Goal: Task Accomplishment & Management: Use online tool/utility

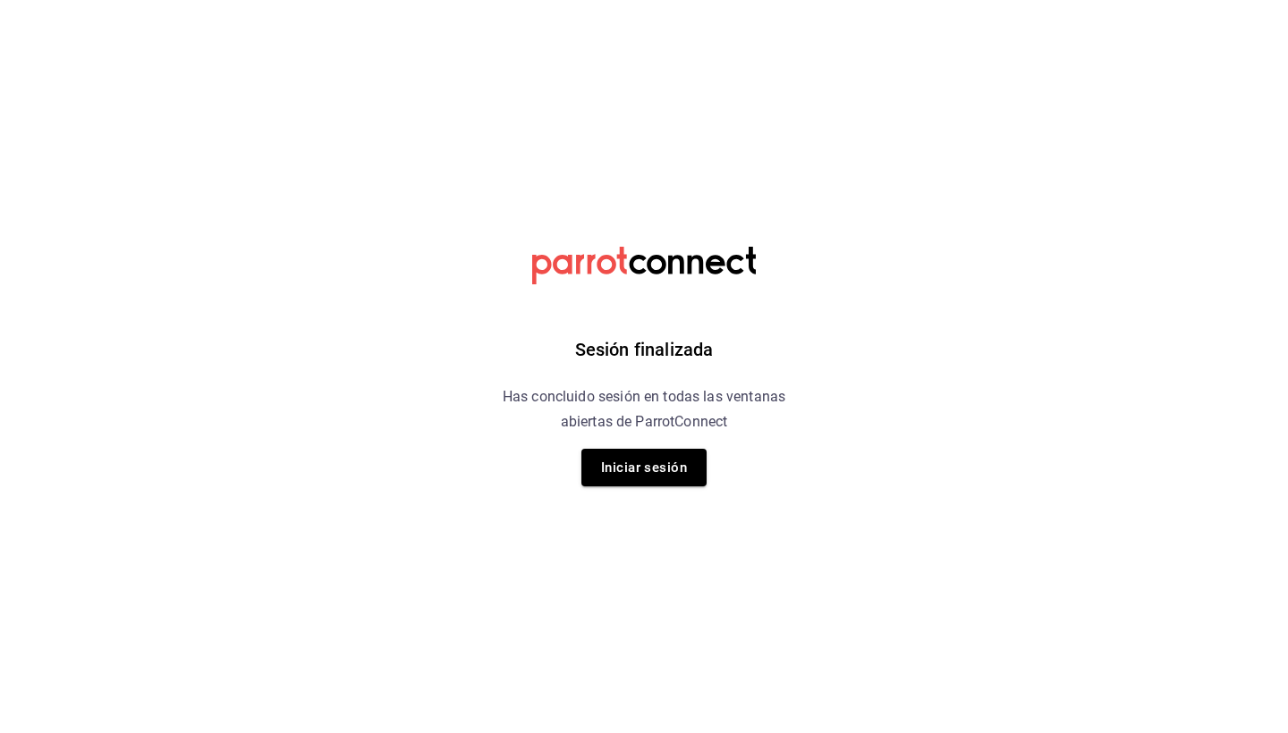
click at [650, 487] on div "Sesión finalizada Has concluido sesión en todas las ventanas abiertas de Parrot…" at bounding box center [644, 366] width 452 height 733
click at [659, 473] on button "Iniciar sesión" at bounding box center [643, 468] width 125 height 38
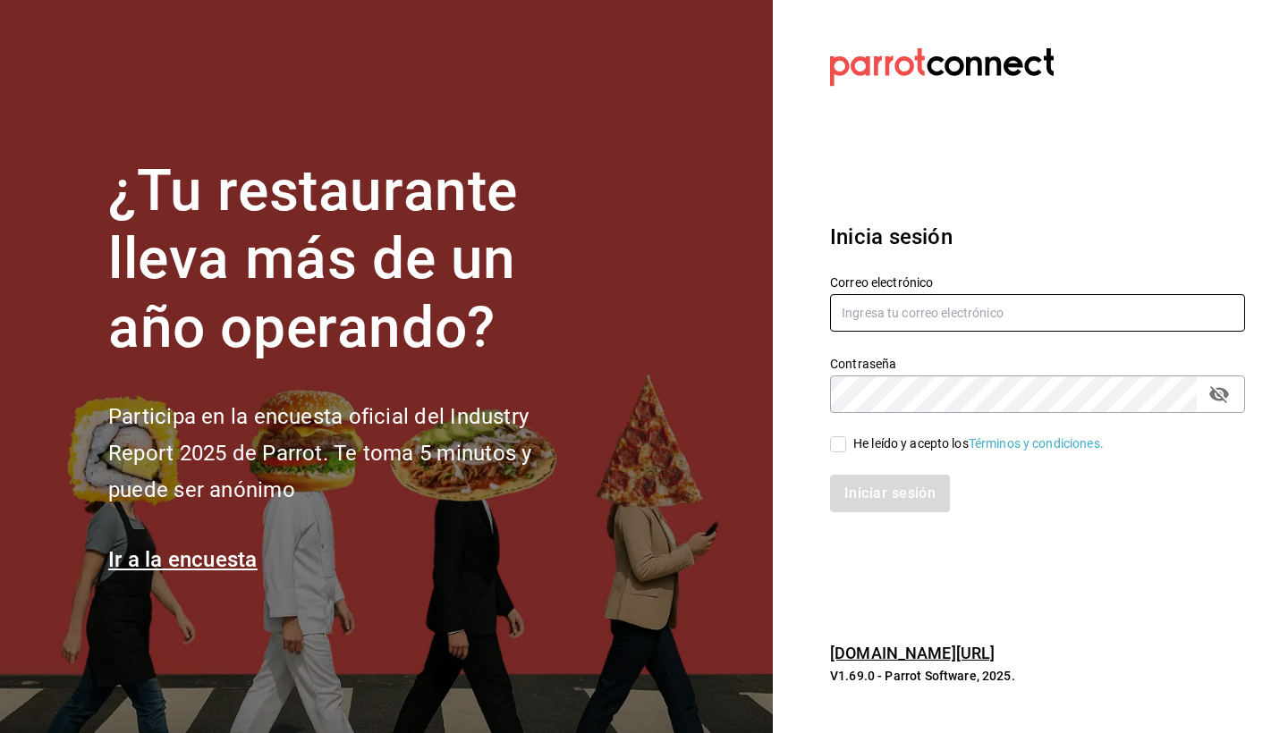
type input "[EMAIL_ADDRESS][DOMAIN_NAME]"
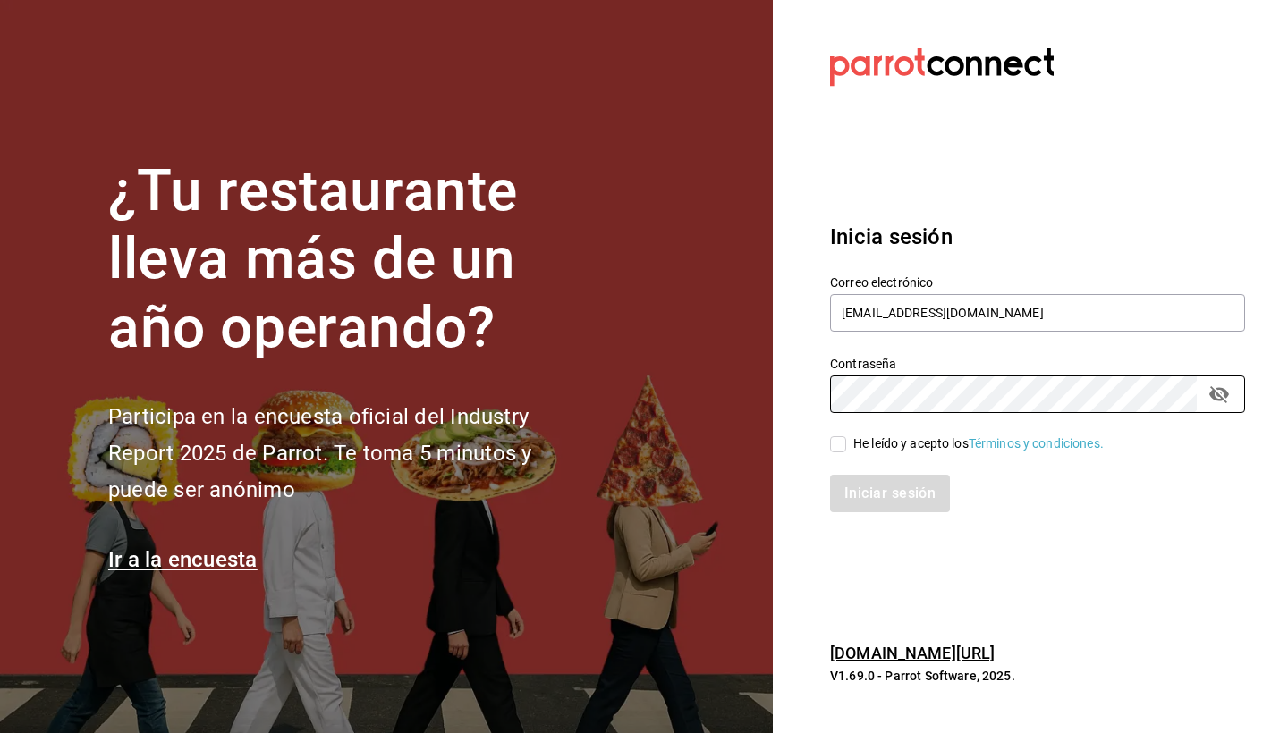
click at [849, 438] on span "He leído y acepto los Términos y condiciones." at bounding box center [975, 444] width 258 height 19
click at [846, 438] on input "He leído y acepto los Términos y condiciones." at bounding box center [838, 444] width 16 height 16
checkbox input "true"
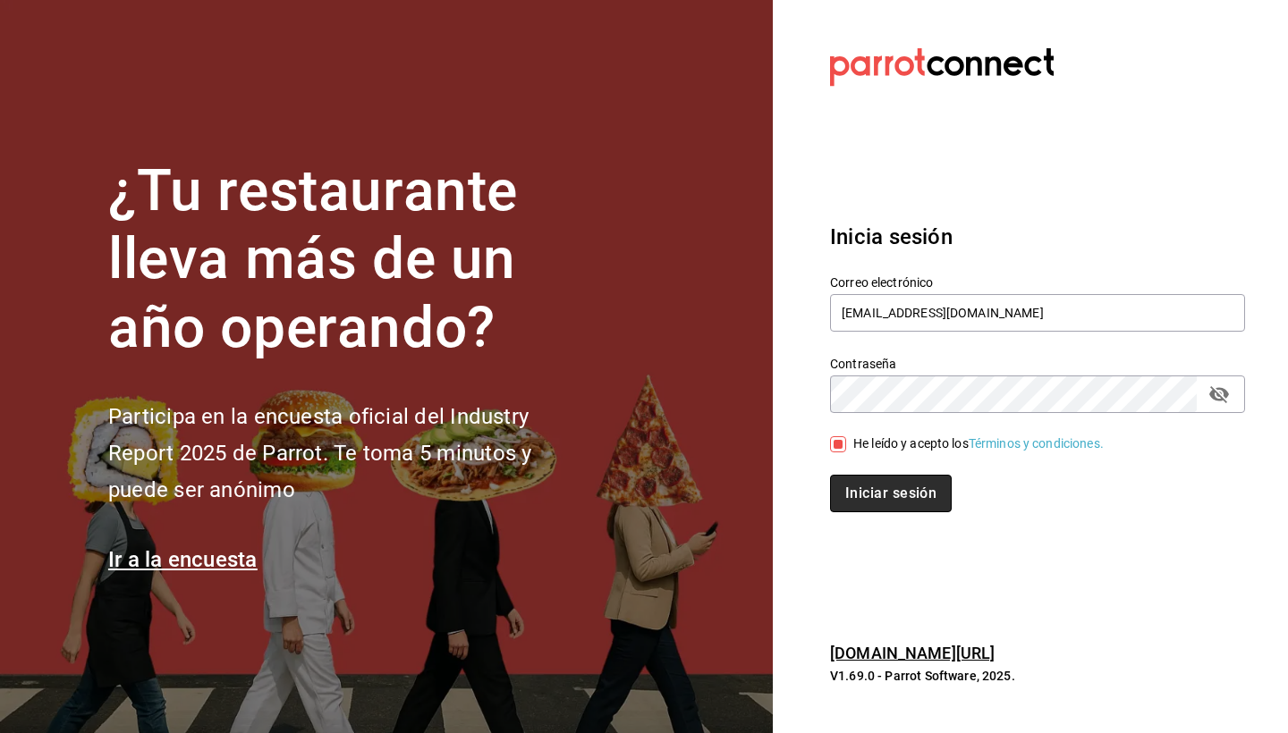
click at [850, 503] on button "Iniciar sesión" at bounding box center [891, 494] width 122 height 38
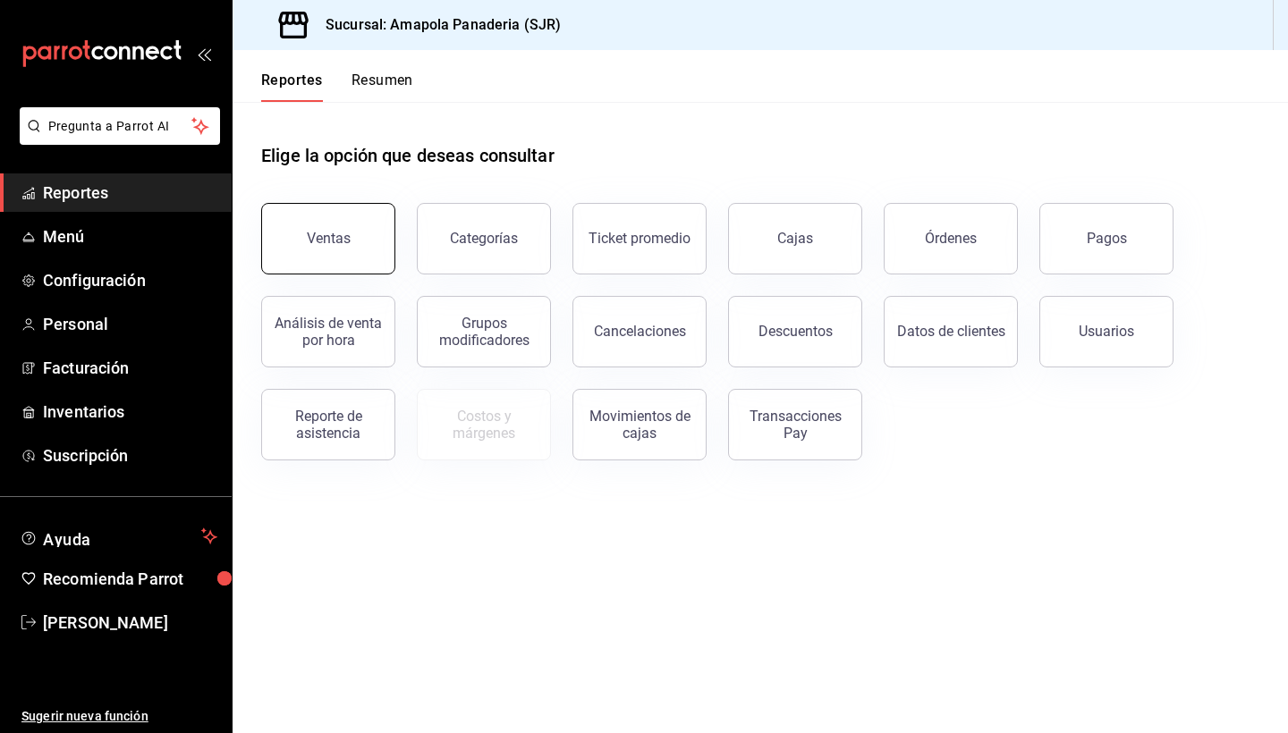
click at [340, 241] on div "Ventas" at bounding box center [329, 238] width 44 height 17
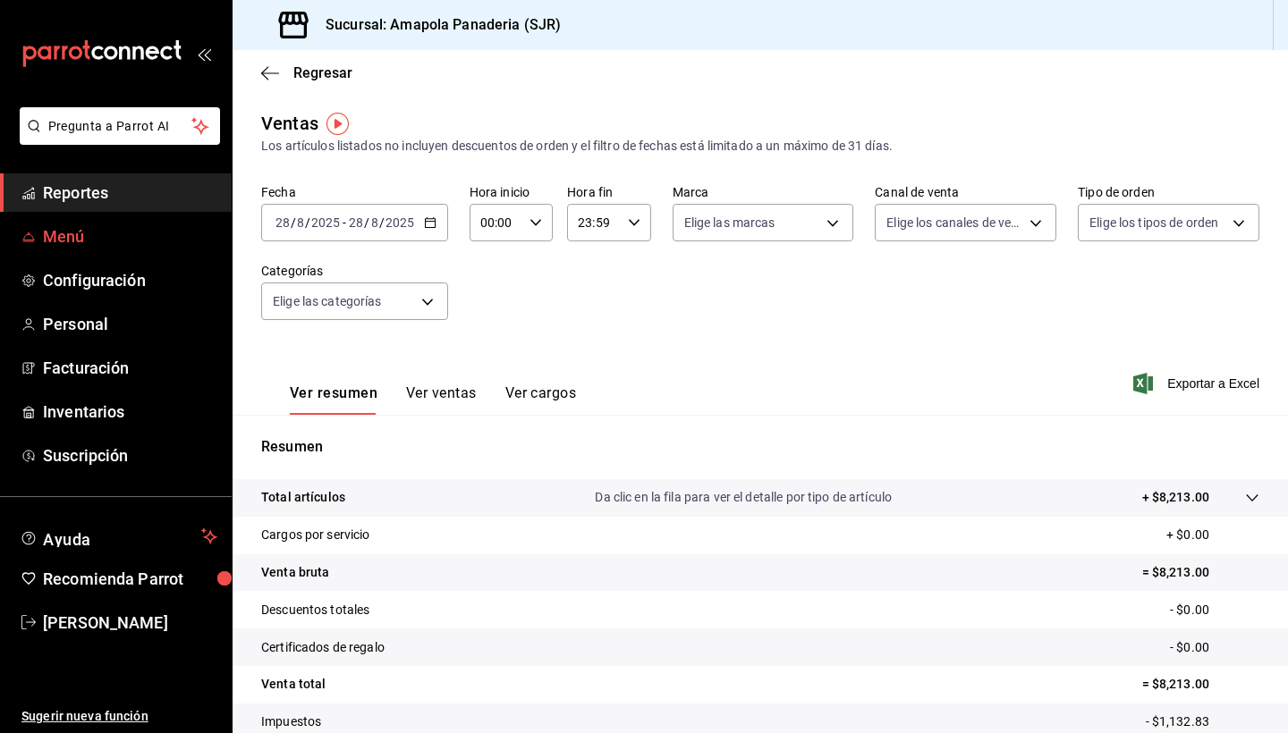
click at [125, 245] on span "Menú" at bounding box center [130, 236] width 174 height 24
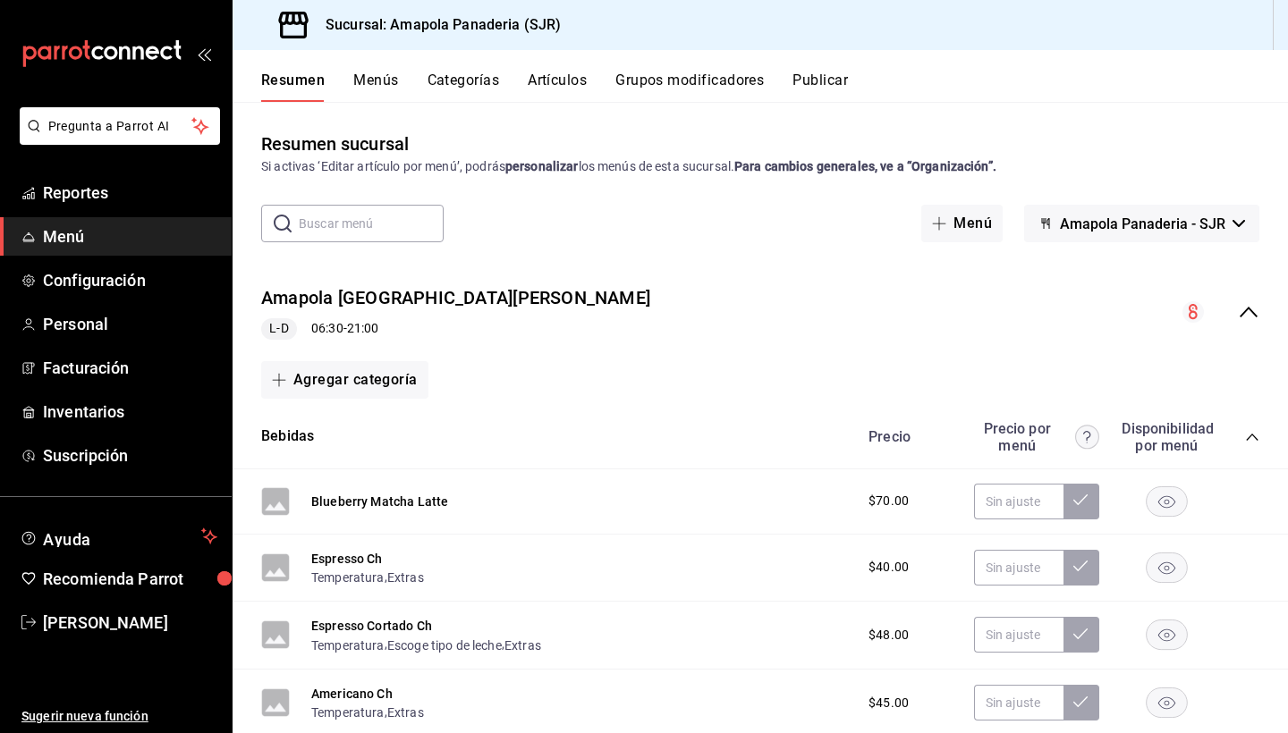
click at [485, 86] on button "Categorías" at bounding box center [463, 87] width 72 height 30
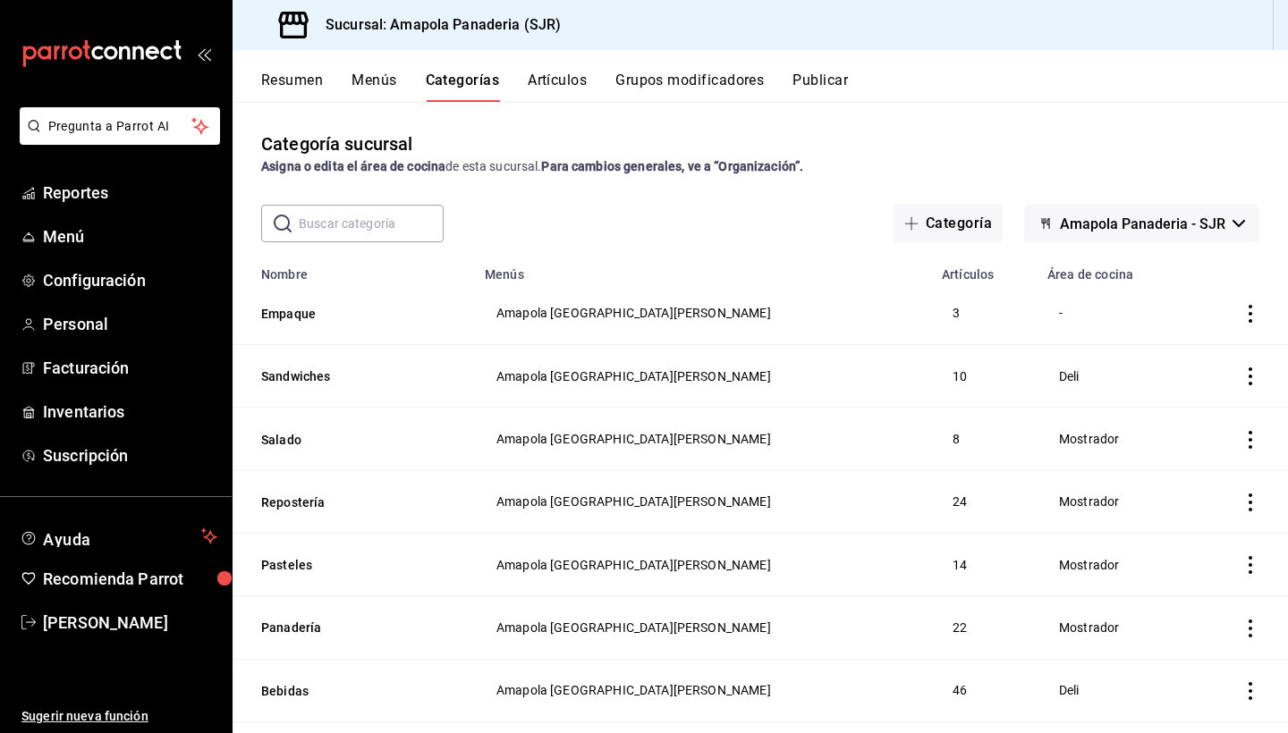
click at [342, 221] on input "text" at bounding box center [371, 224] width 145 height 36
click at [383, 236] on input "text" at bounding box center [371, 224] width 145 height 36
click at [562, 83] on button "Artículos" at bounding box center [557, 87] width 59 height 30
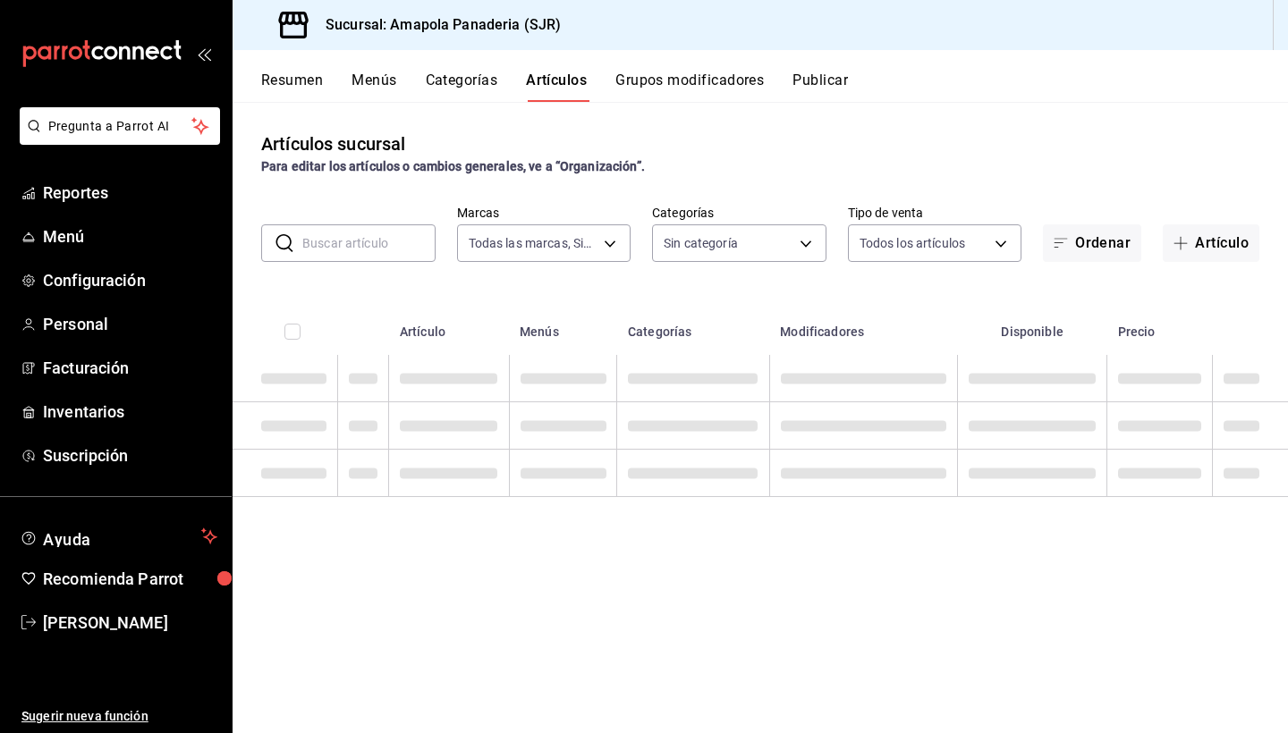
click at [364, 240] on input "text" at bounding box center [368, 243] width 133 height 36
type input "fd167ea7-7224-4c5b-ac26-e03c65ddd71c"
type input "ac31a8d4-025f-41b4-ba04-54bf76937bf8,34f4e928-a9cc-4c3e-8621-91ef47076e68,fafb4…"
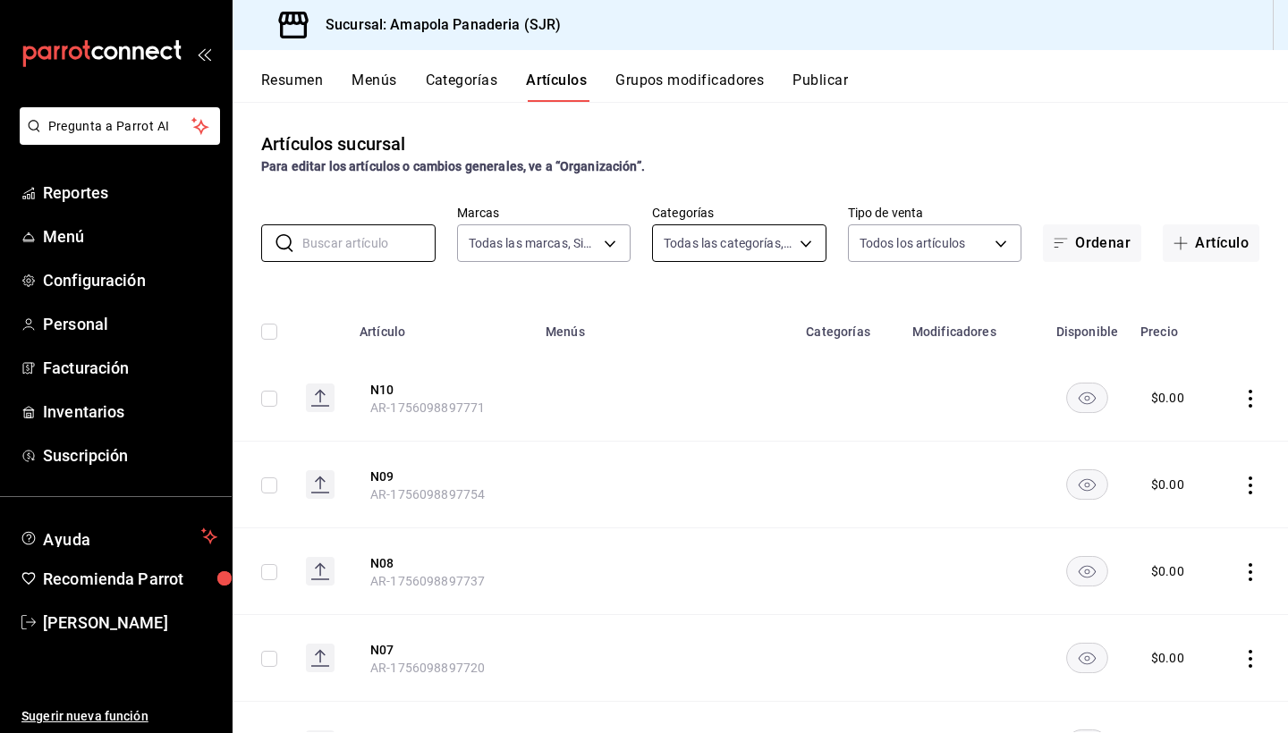
click at [693, 241] on body "Pregunta a Parrot AI Reportes Menú Configuración Personal Facturación Inventari…" at bounding box center [644, 366] width 1288 height 733
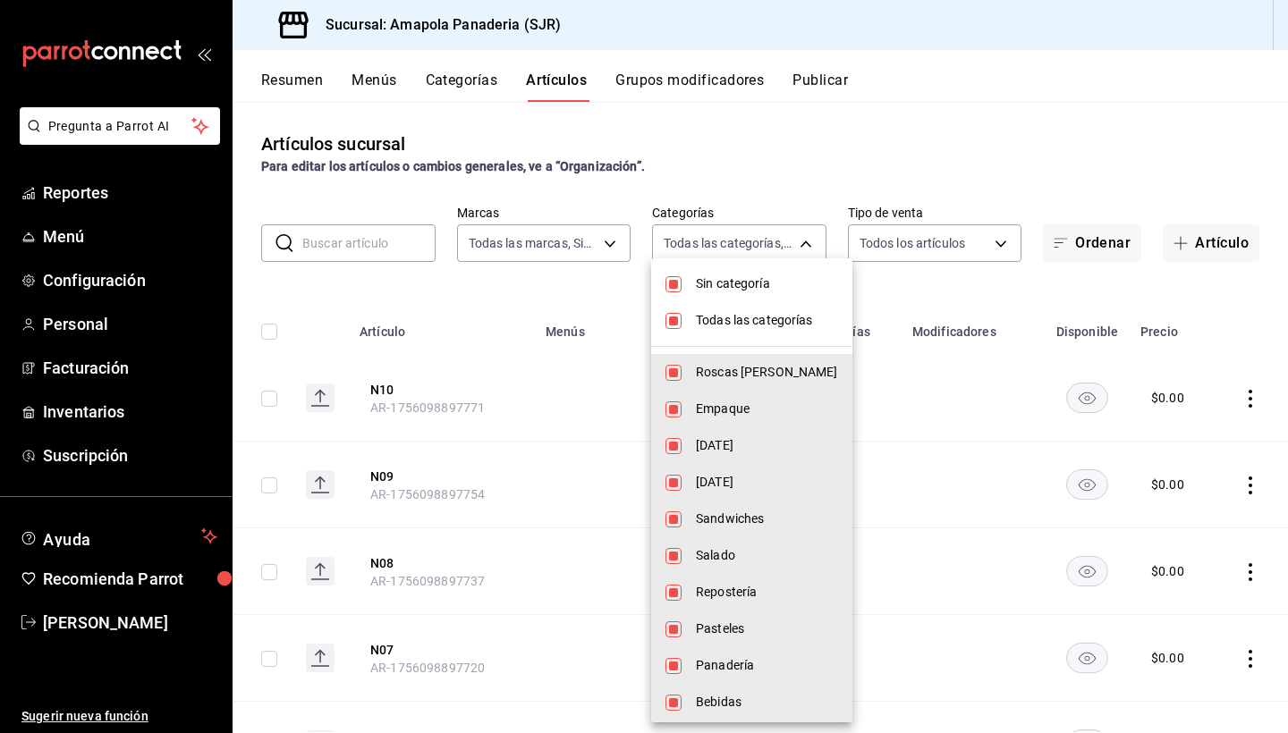
click at [723, 317] on span "Todas las categorías" at bounding box center [767, 320] width 142 height 19
checkbox input "false"
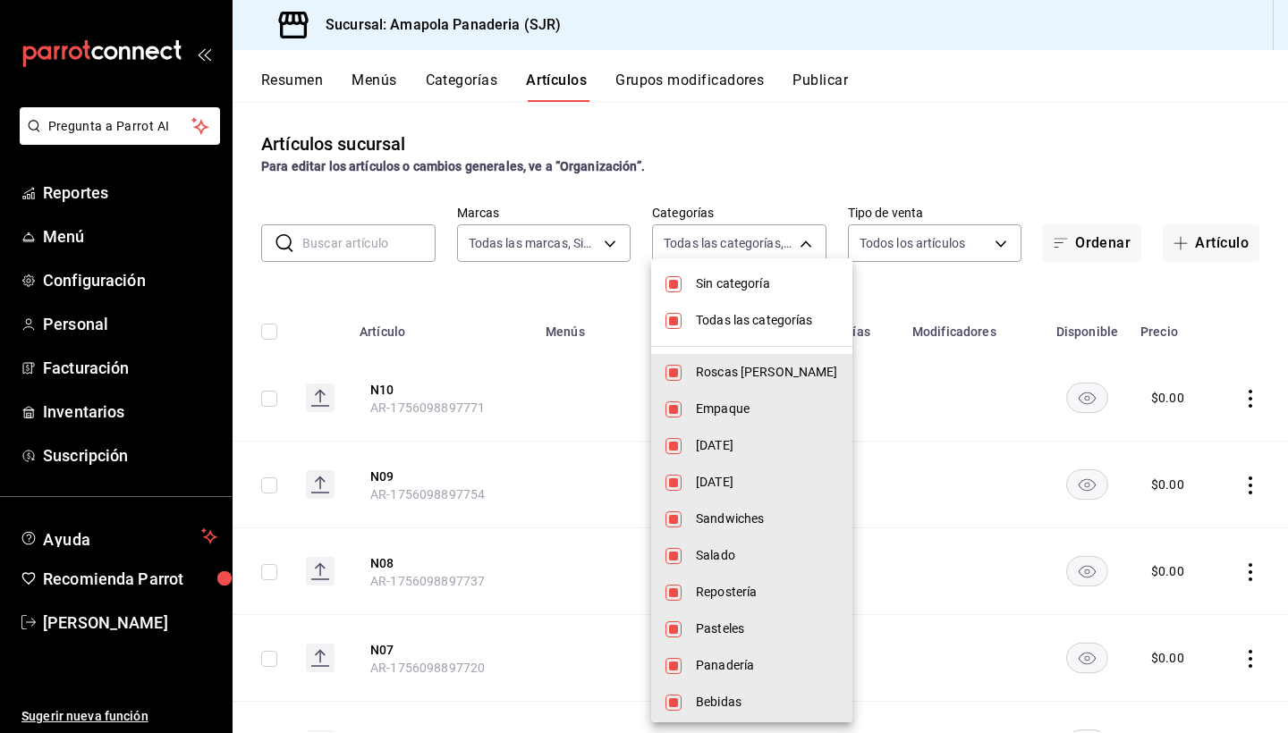
checkbox input "false"
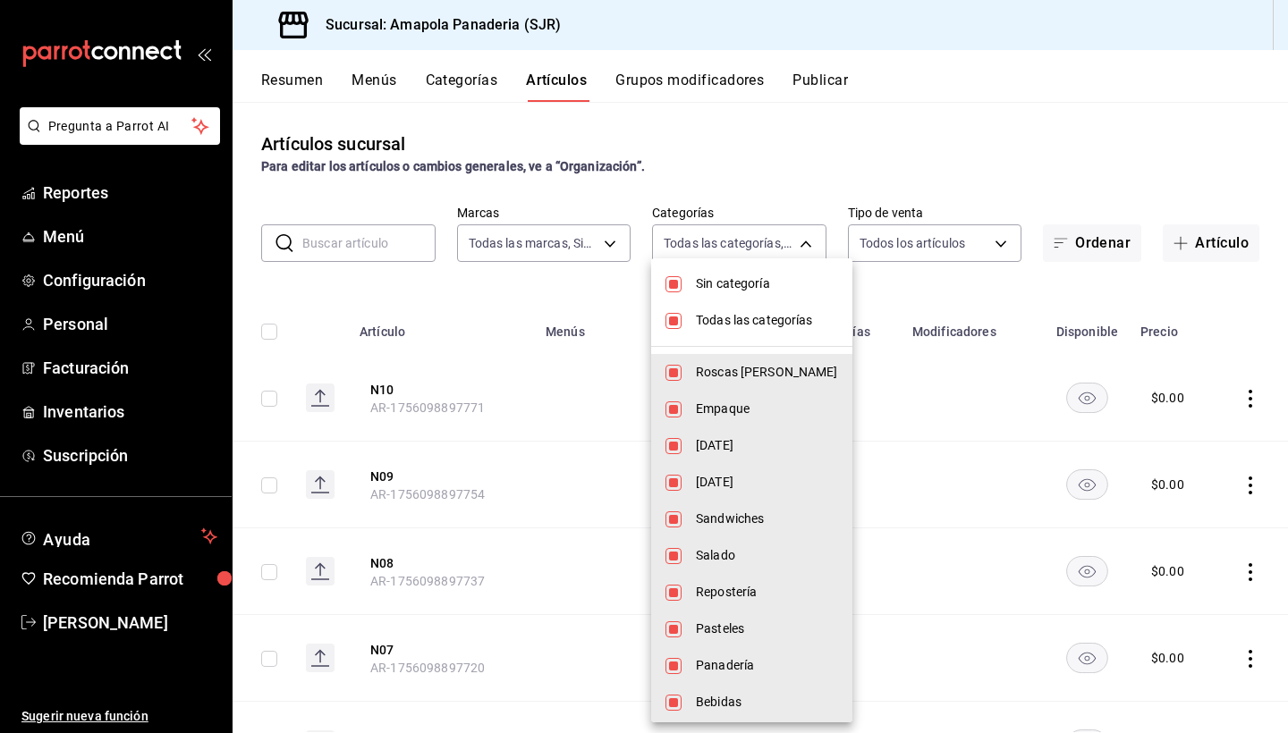
checkbox input "false"
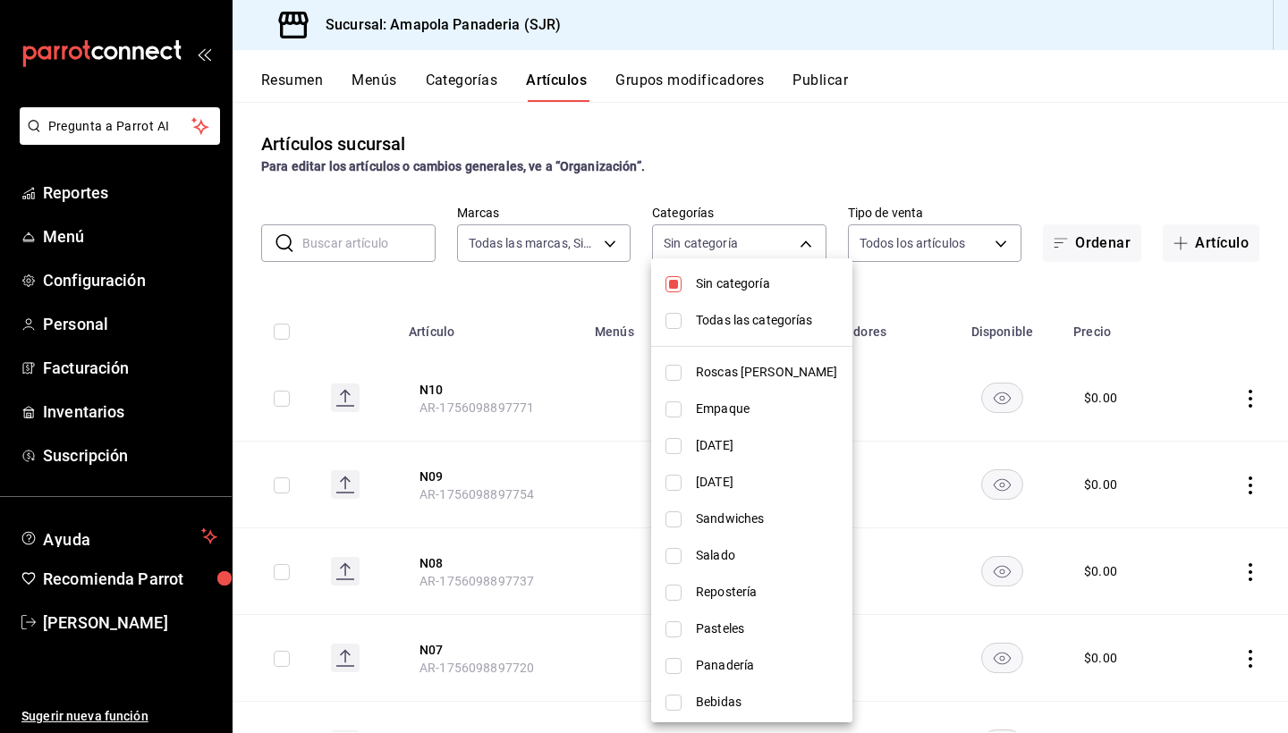
click at [732, 276] on span "Sin categoría" at bounding box center [767, 284] width 142 height 19
checkbox input "false"
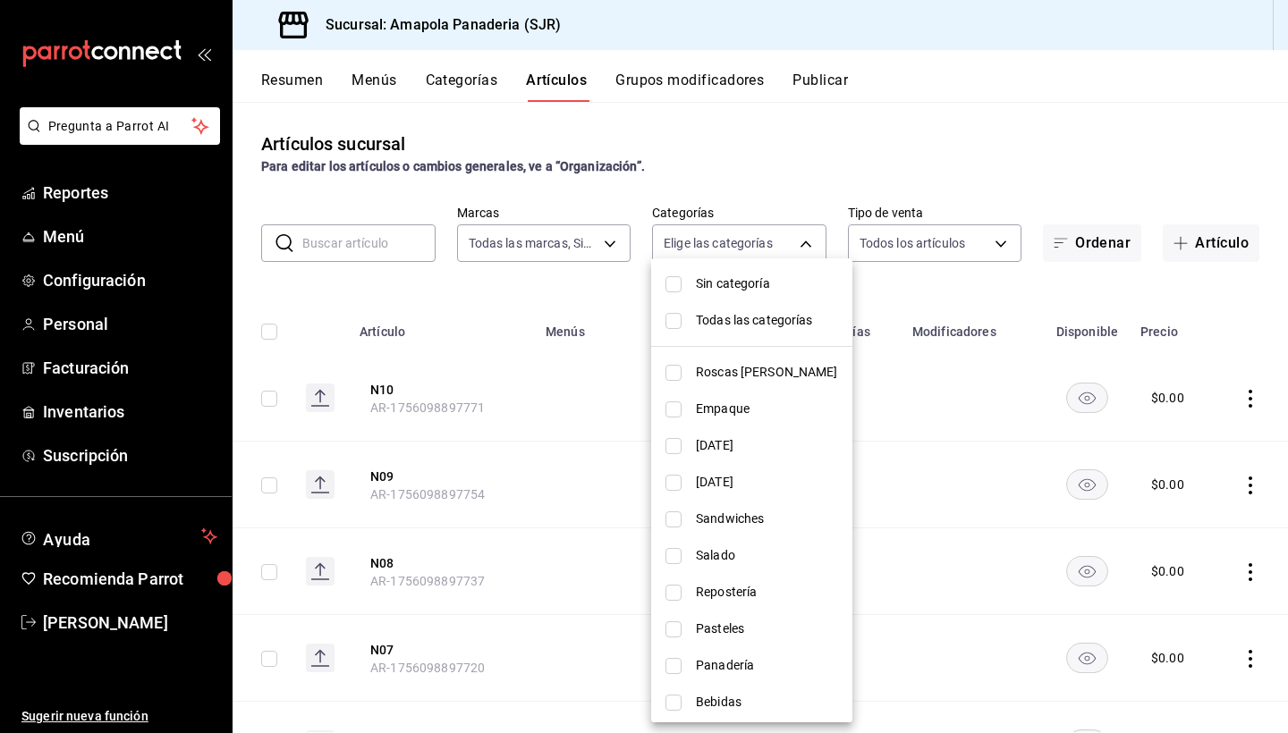
click at [718, 560] on span "Salado" at bounding box center [767, 555] width 142 height 19
type input "93fa1520-1528-4865-83e1-ae0a9395ed62"
checkbox input "true"
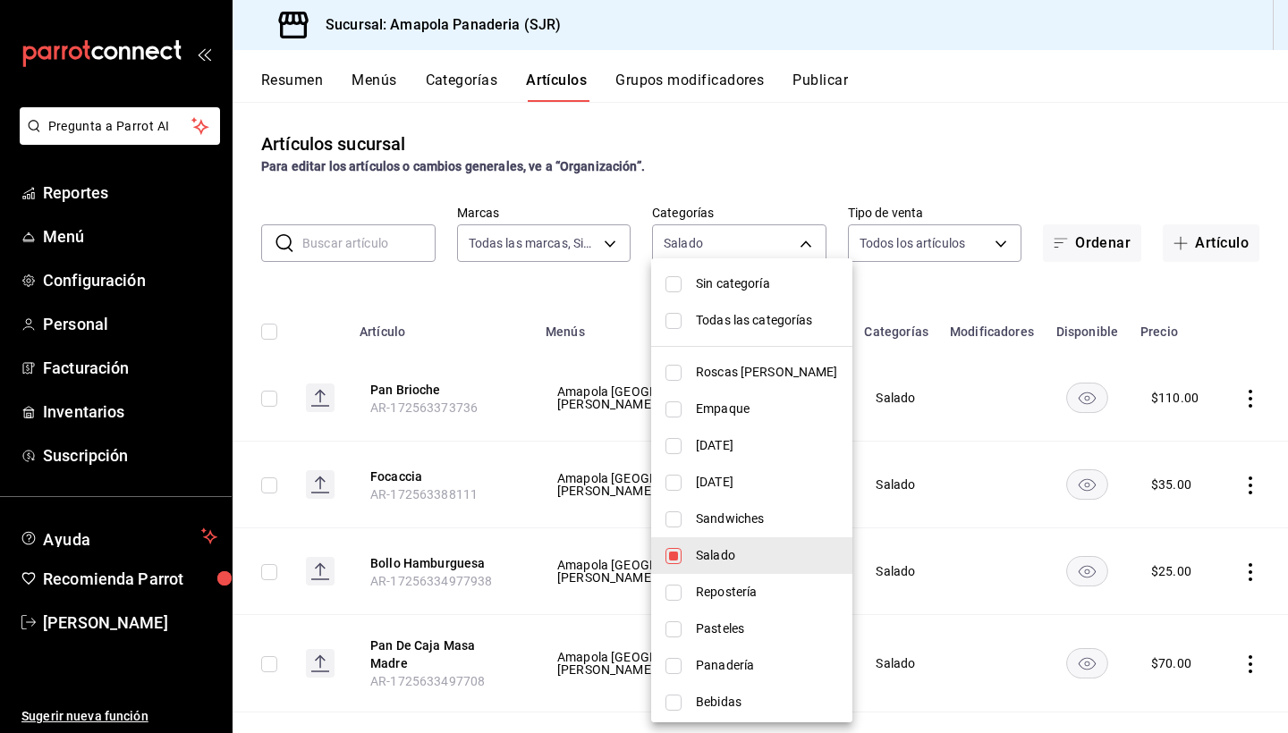
click at [757, 179] on div at bounding box center [644, 366] width 1288 height 733
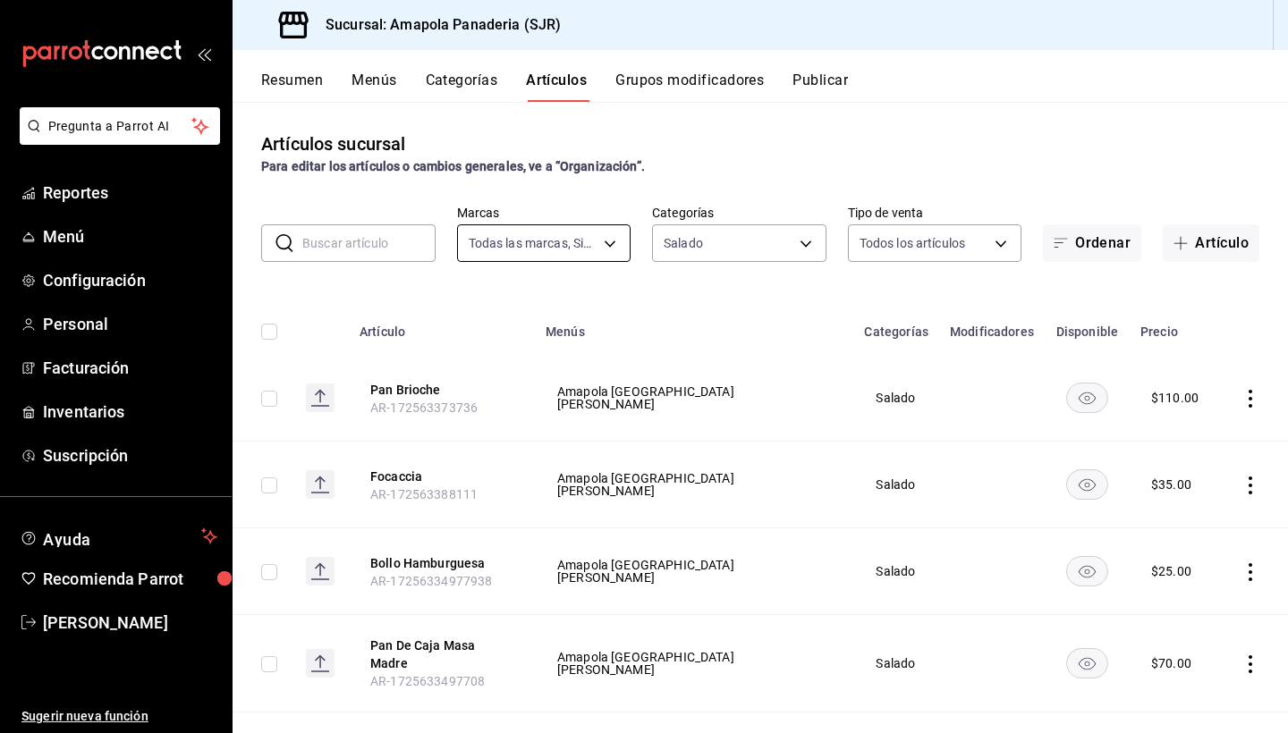
click at [559, 255] on body "Pregunta a Parrot AI Reportes Menú Configuración Personal Facturación Inventari…" at bounding box center [644, 366] width 1288 height 733
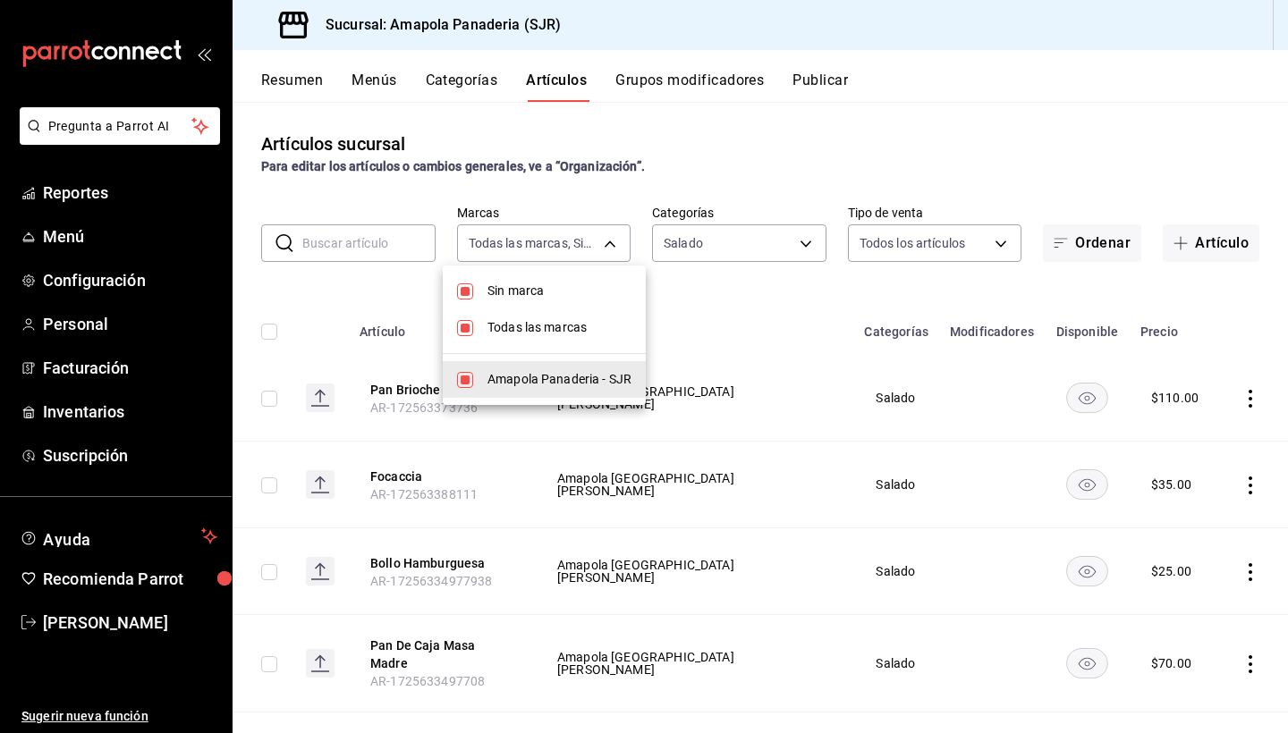
click at [563, 245] on div at bounding box center [644, 366] width 1288 height 733
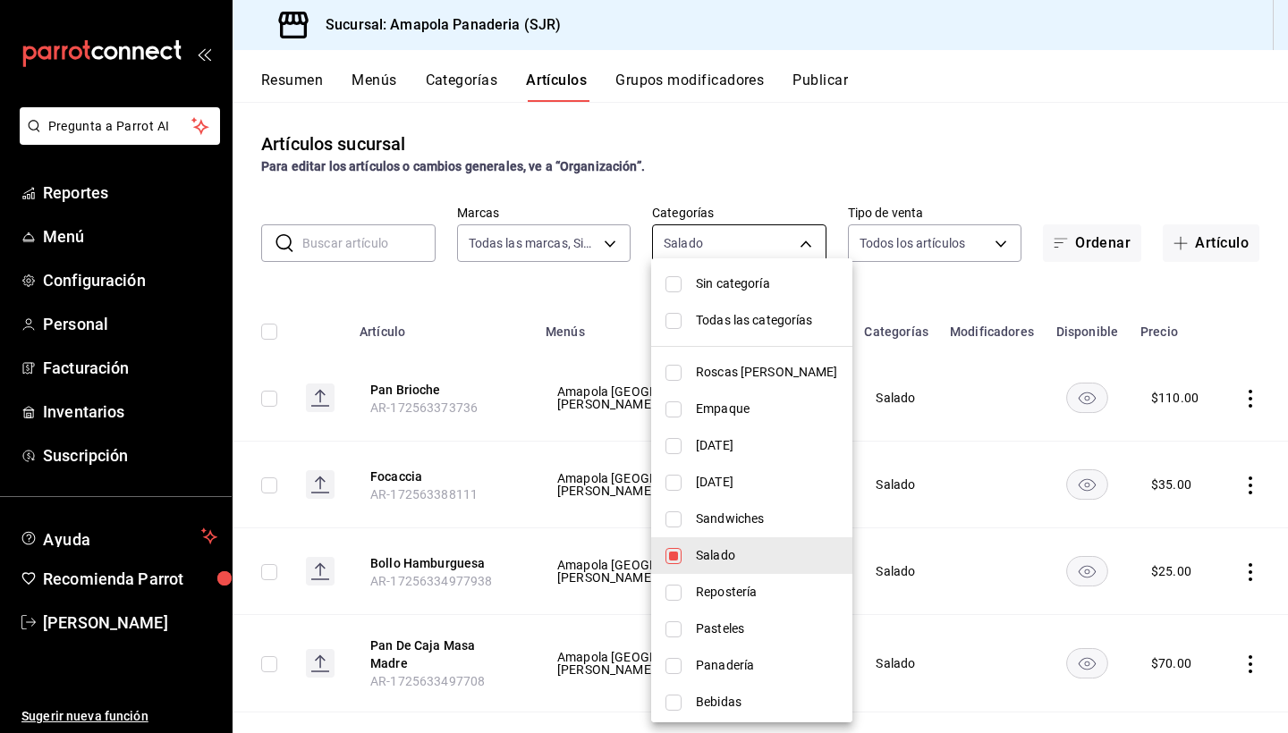
click at [706, 224] on body "Pregunta a Parrot AI Reportes Menú Configuración Personal Facturación Inventari…" at bounding box center [644, 366] width 1288 height 733
click at [764, 554] on span "Salado" at bounding box center [767, 555] width 142 height 19
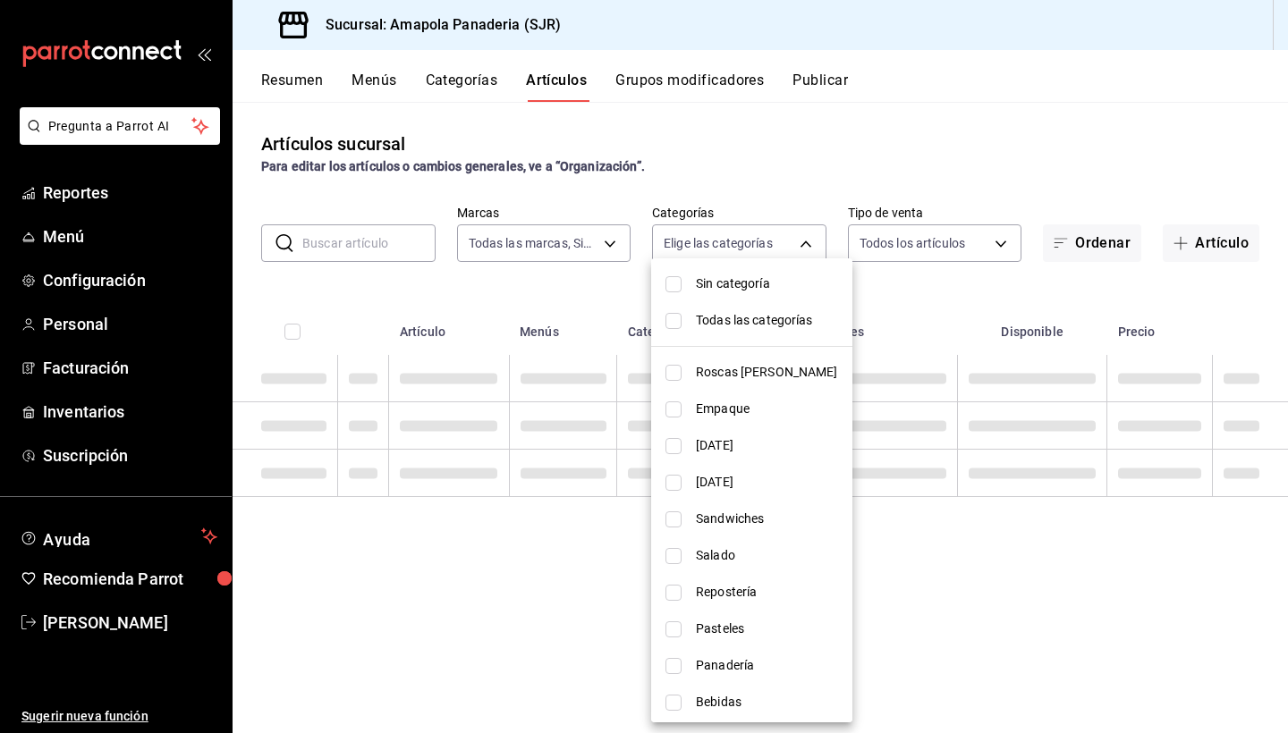
checkbox input "false"
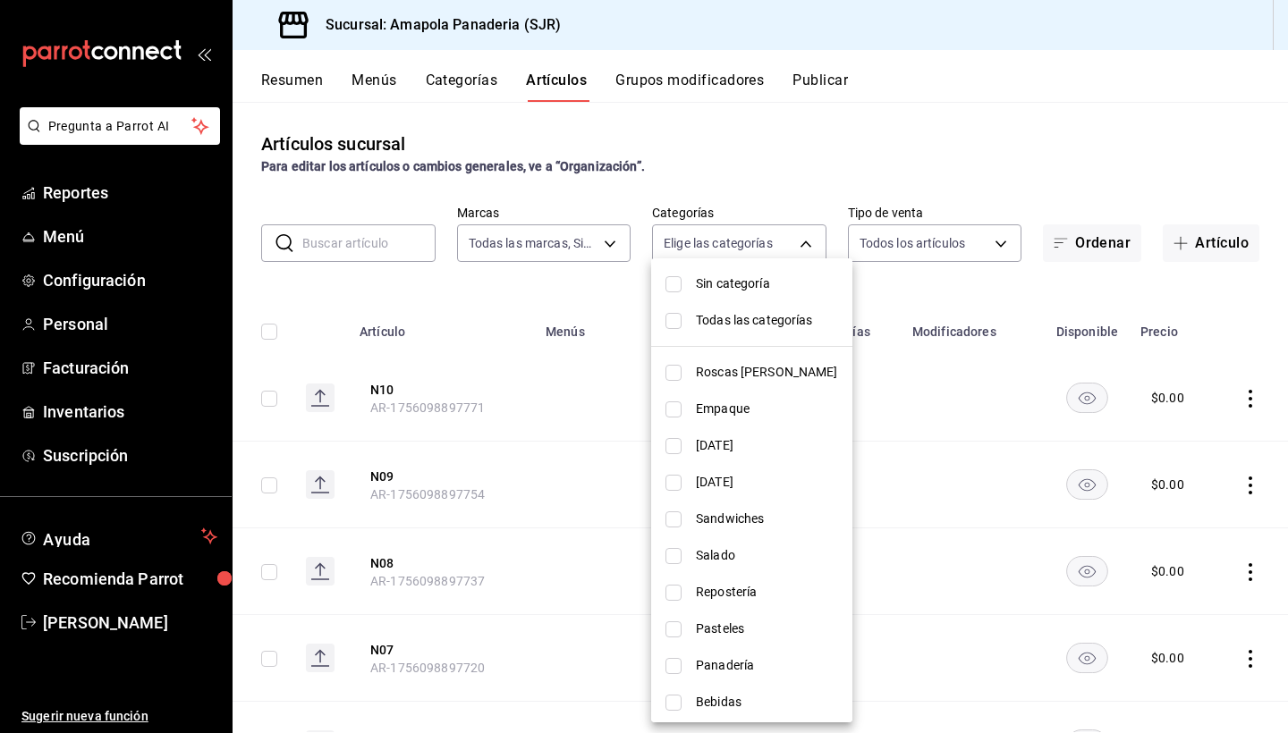
click at [757, 632] on span "Pasteles" at bounding box center [767, 629] width 142 height 19
type input "c756feec-b40a-4a63-9bd6-242aa9923203"
checkbox input "true"
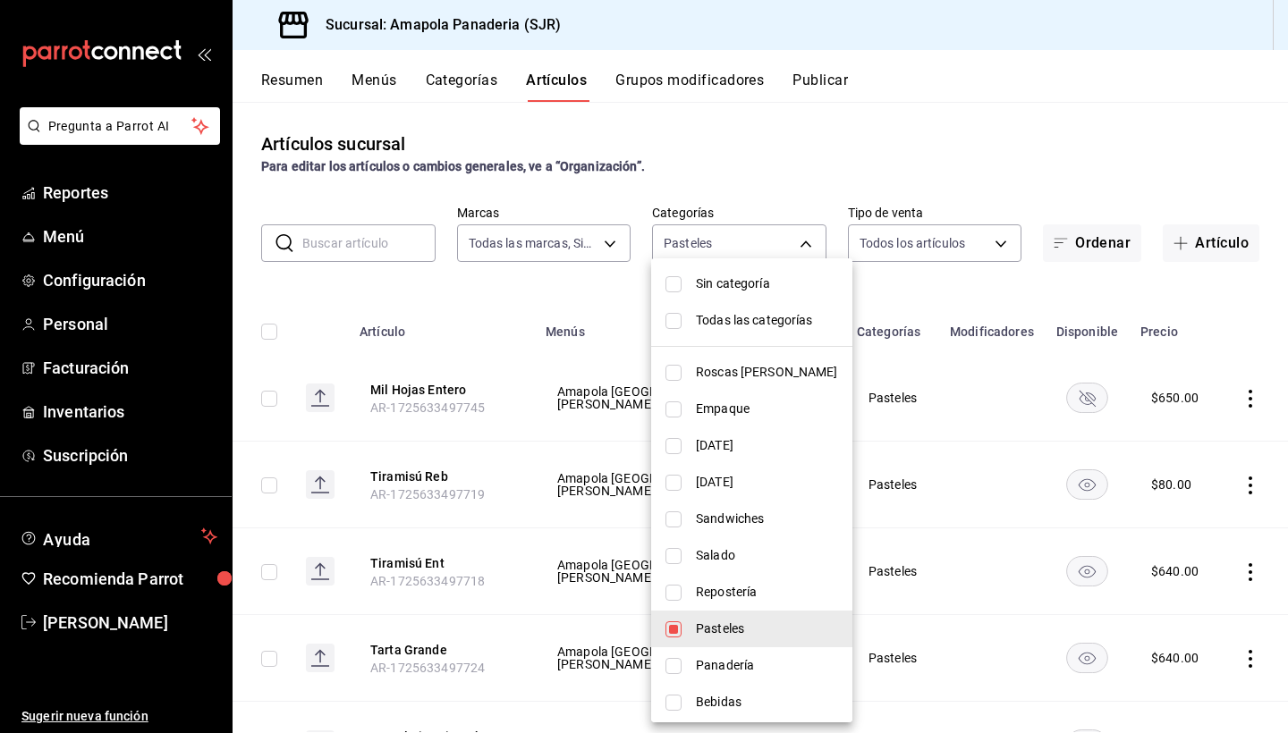
click at [724, 140] on div at bounding box center [644, 366] width 1288 height 733
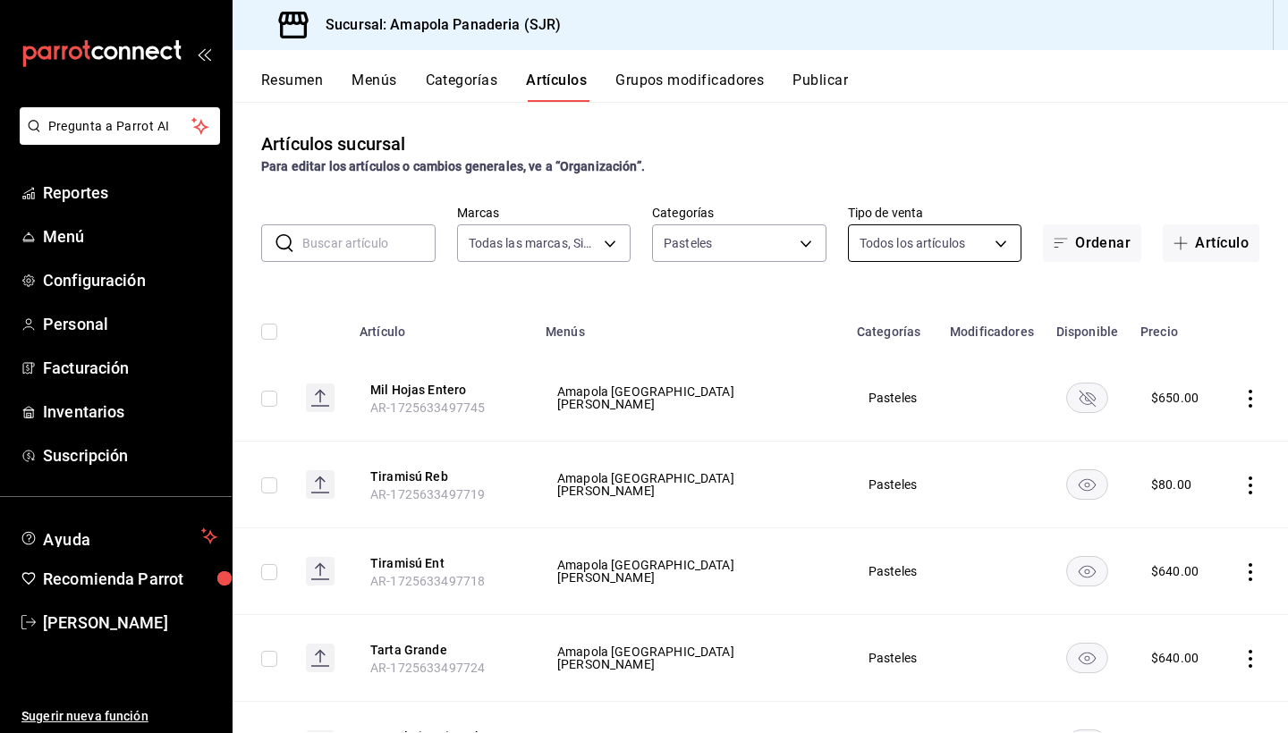
click at [904, 242] on body "Pregunta a Parrot AI Reportes Menú Configuración Personal Facturación Inventari…" at bounding box center [644, 366] width 1288 height 733
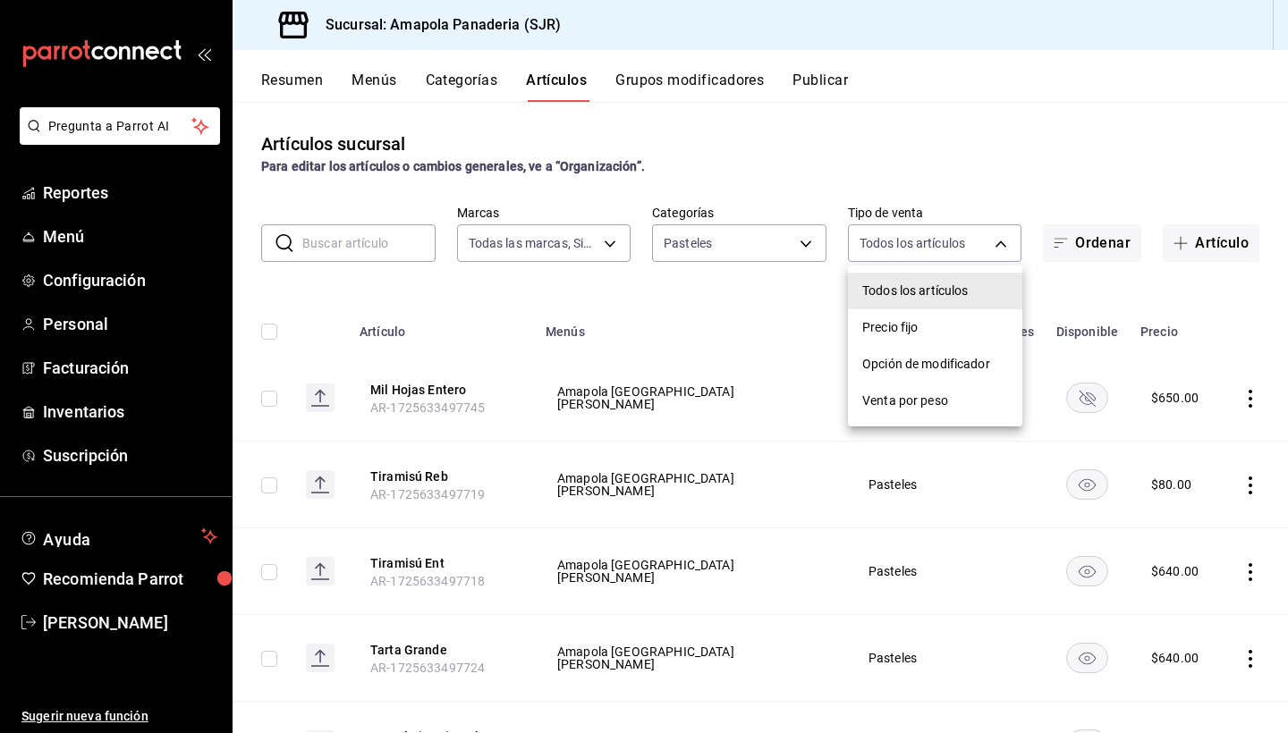
click at [782, 237] on div at bounding box center [644, 366] width 1288 height 733
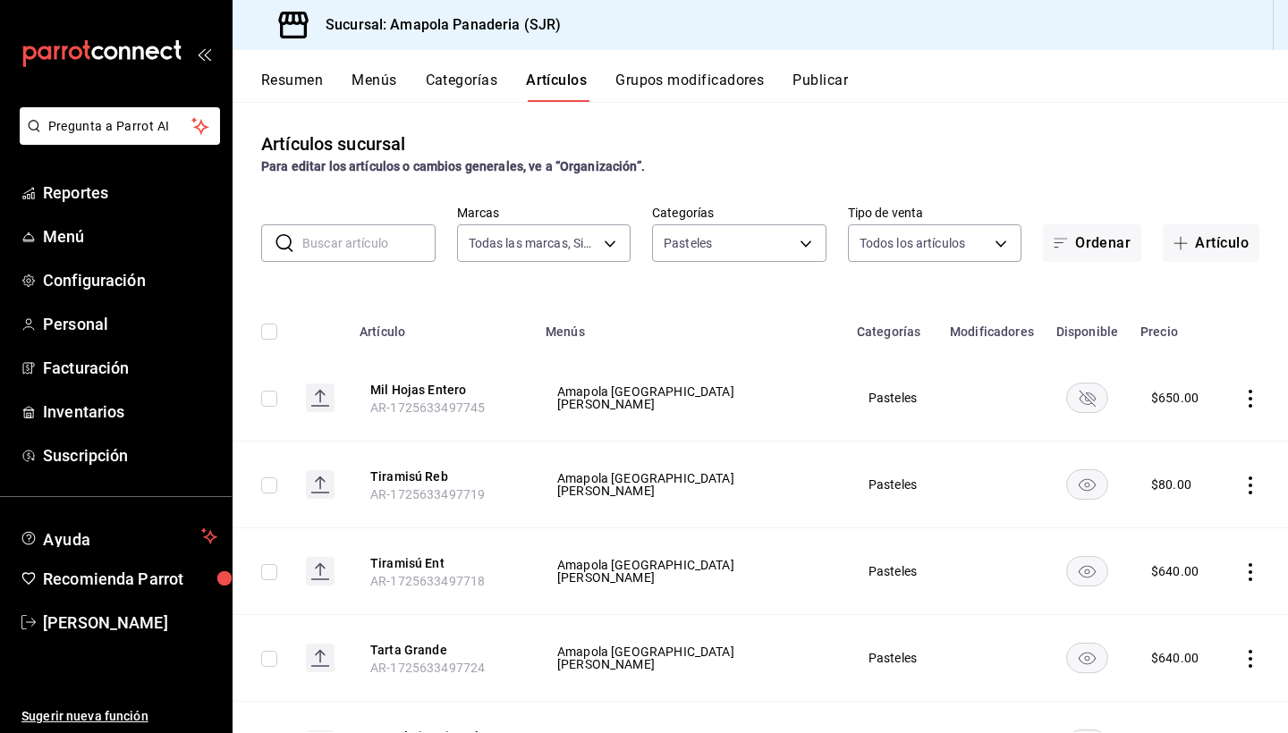
click at [770, 245] on body "Pregunta a Parrot AI Reportes Menú Configuración Personal Facturación Inventari…" at bounding box center [644, 366] width 1288 height 733
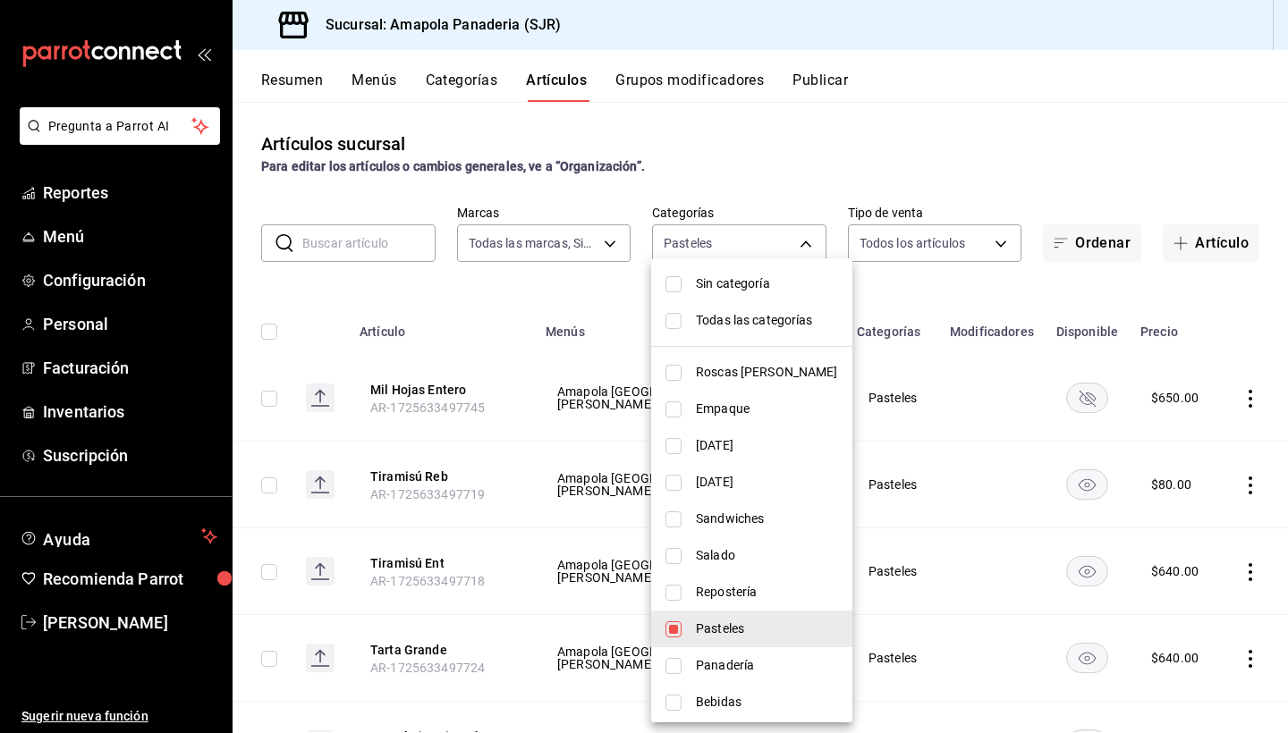
click at [705, 625] on span "Pasteles" at bounding box center [767, 629] width 142 height 19
checkbox input "false"
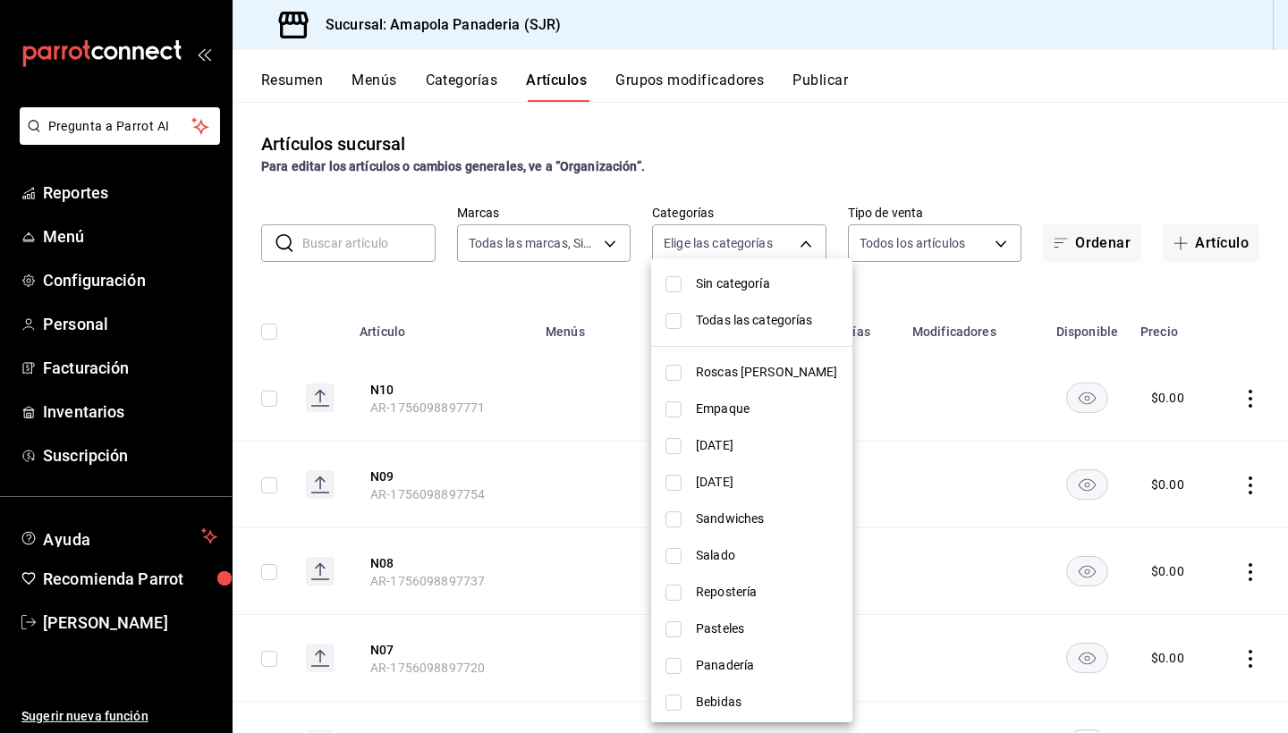
click at [731, 587] on span "Repostería" at bounding box center [767, 592] width 142 height 19
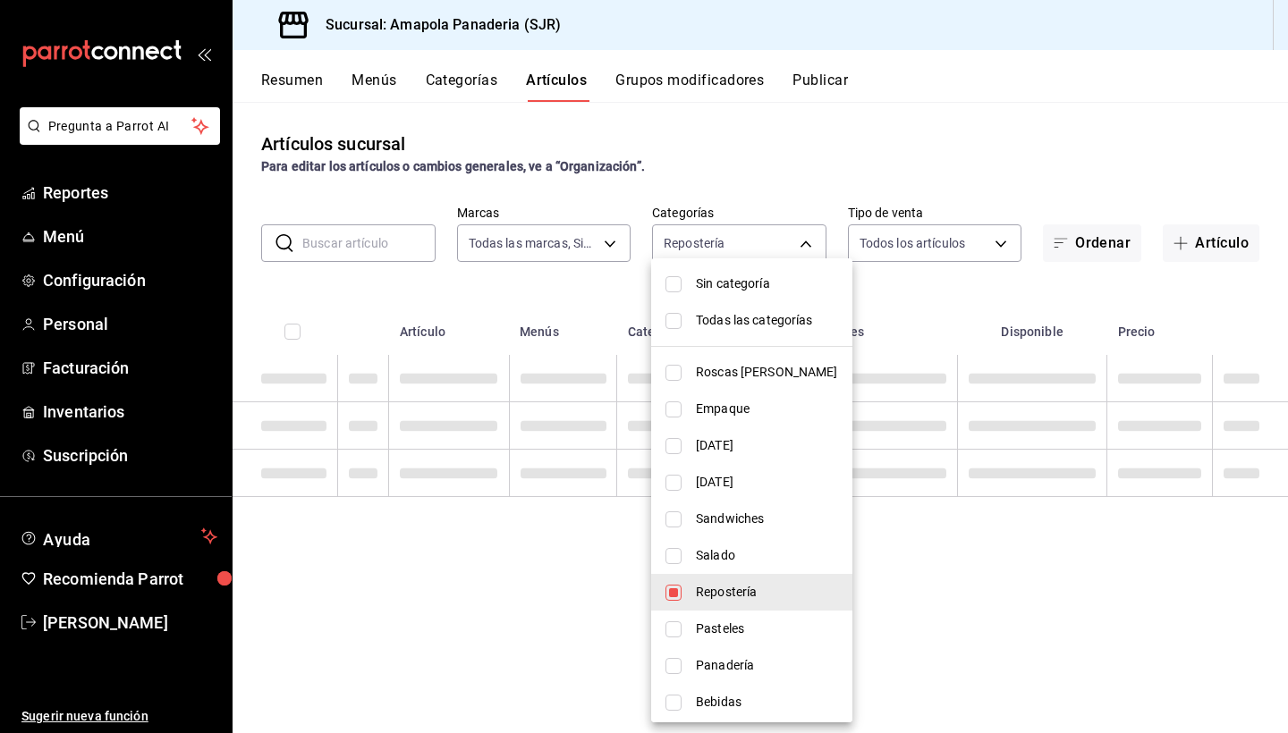
type input "c699c0ae-9f5c-40c3-b59a-c4b7cc3c097a"
checkbox input "true"
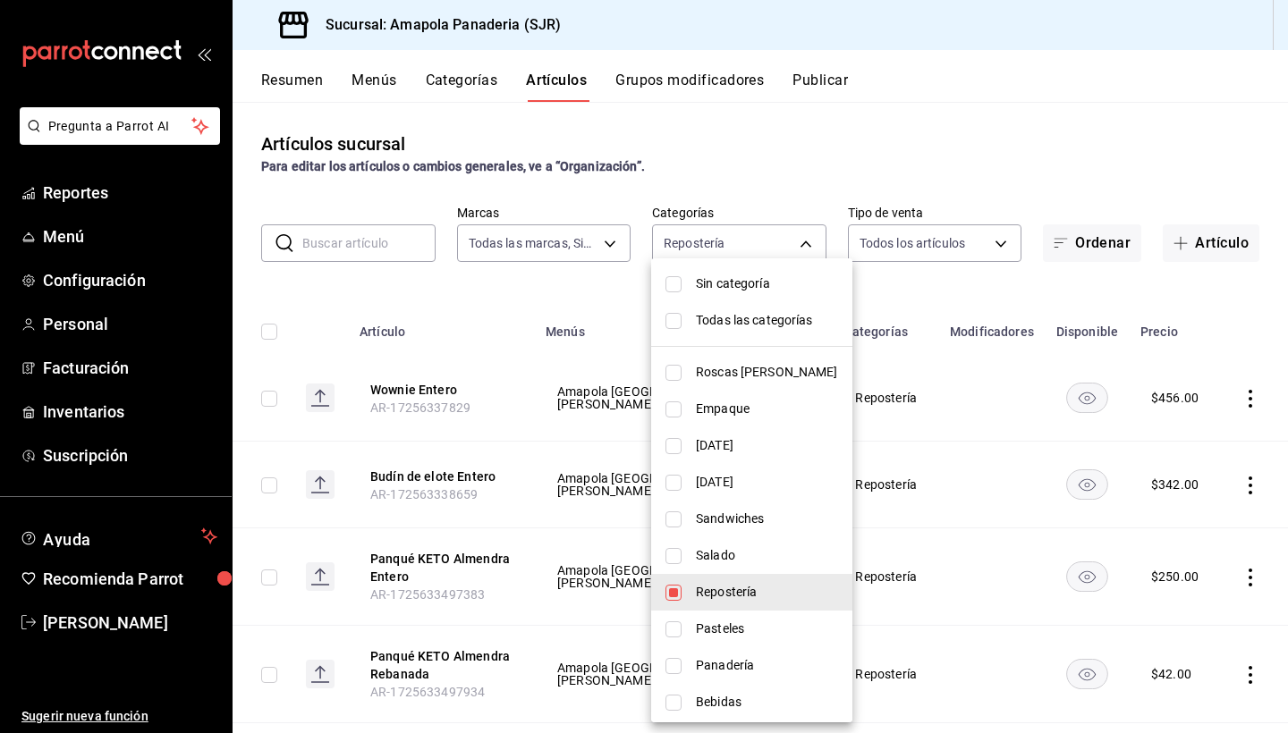
click at [735, 155] on div at bounding box center [644, 366] width 1288 height 733
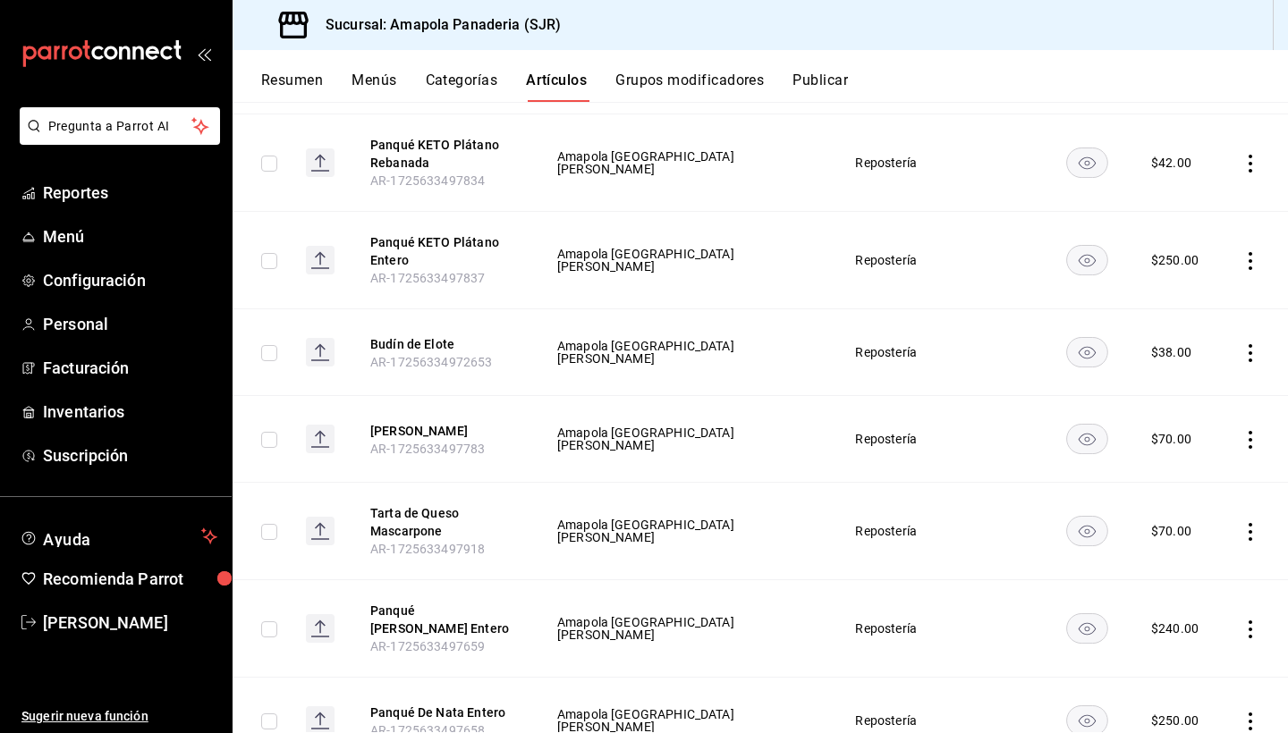
scroll to position [614, 0]
